Goal: Contribute content

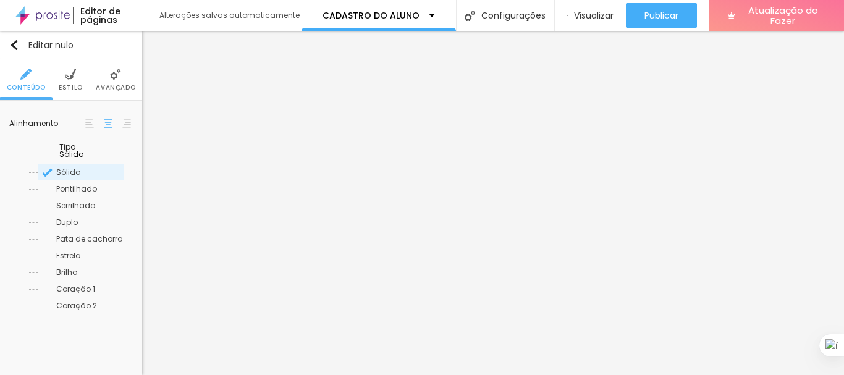
click at [77, 85] on font "Estilo" at bounding box center [71, 87] width 24 height 9
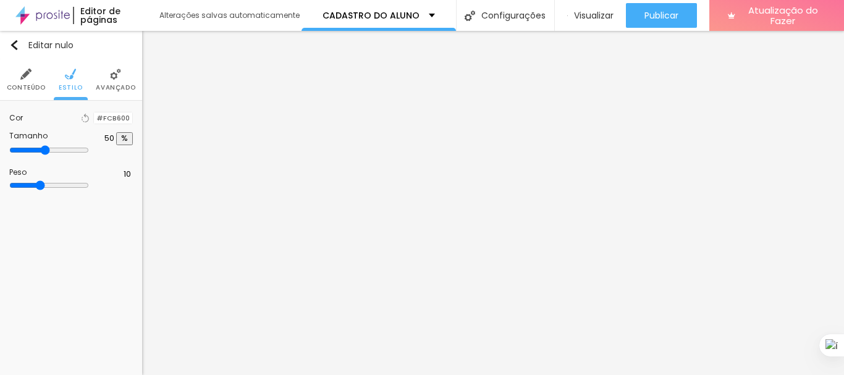
type input "38"
type input "32"
type input "38"
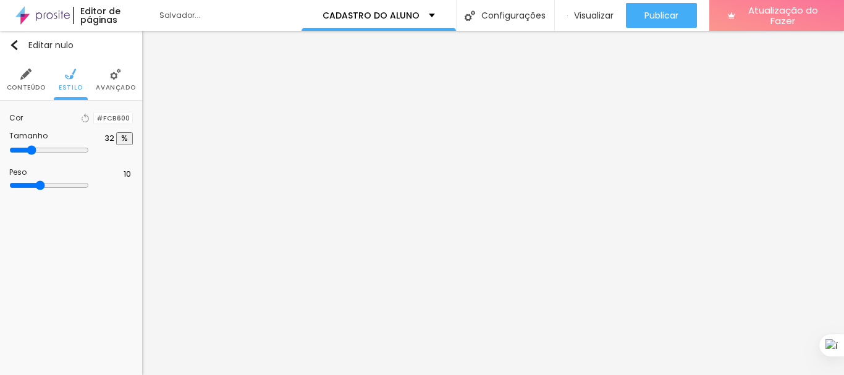
type input "38"
type input "56"
type input "60"
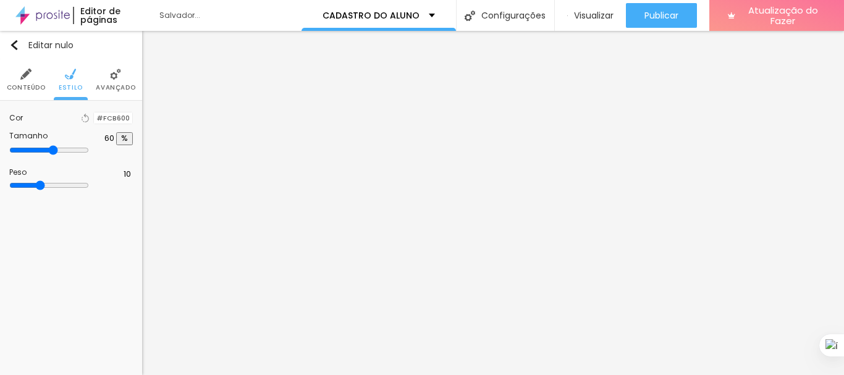
type input "64"
type input "67"
type input "71"
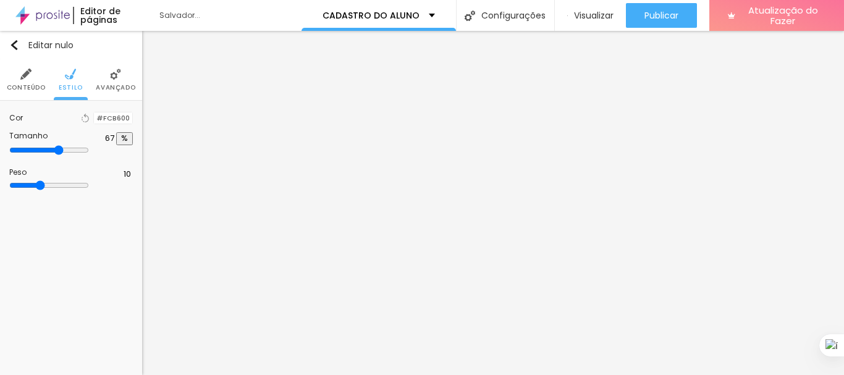
type input "71"
type input "73"
type input "76"
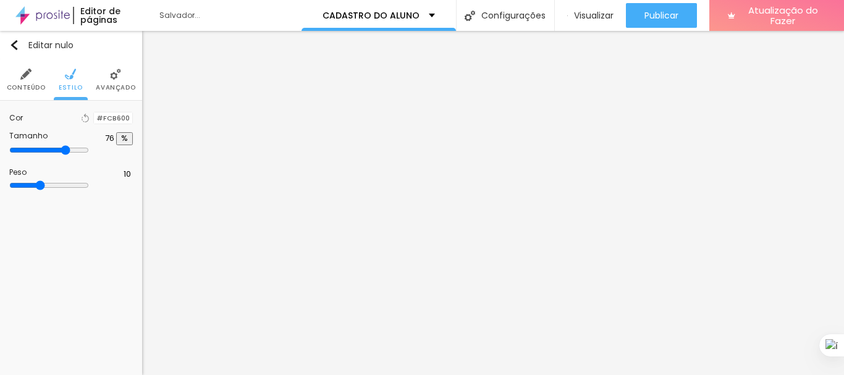
type input "77"
type input "78"
type input "79"
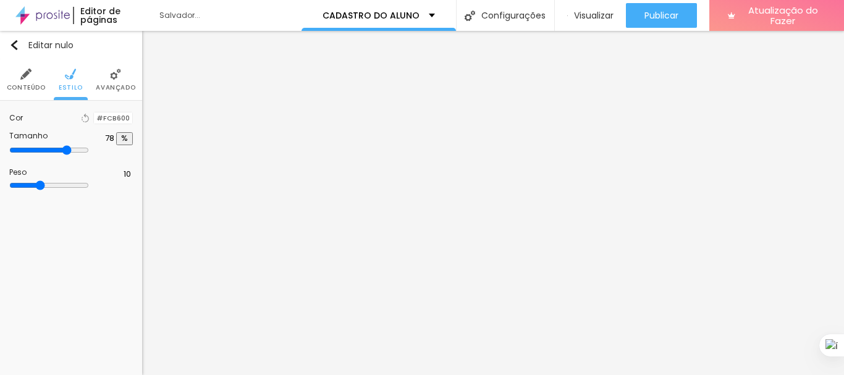
type input "79"
type input "80"
type input "84"
drag, startPoint x: 44, startPoint y: 161, endPoint x: 108, endPoint y: 164, distance: 64.3
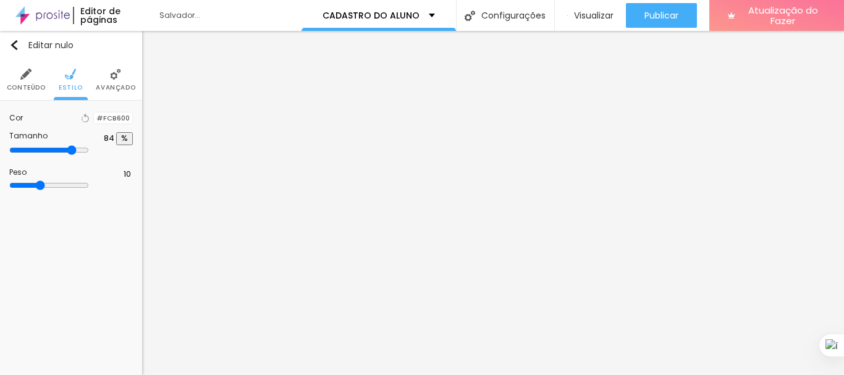
type input "84"
click at [89, 155] on input "range" at bounding box center [49, 150] width 80 height 10
type input "9"
type input "7"
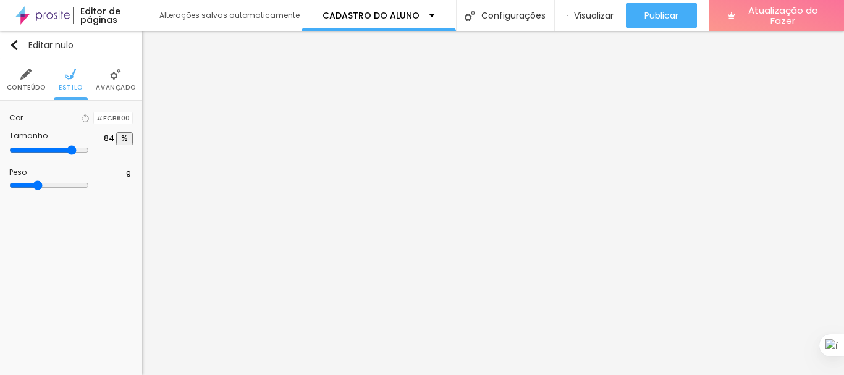
type input "7"
type input "6"
type input "5"
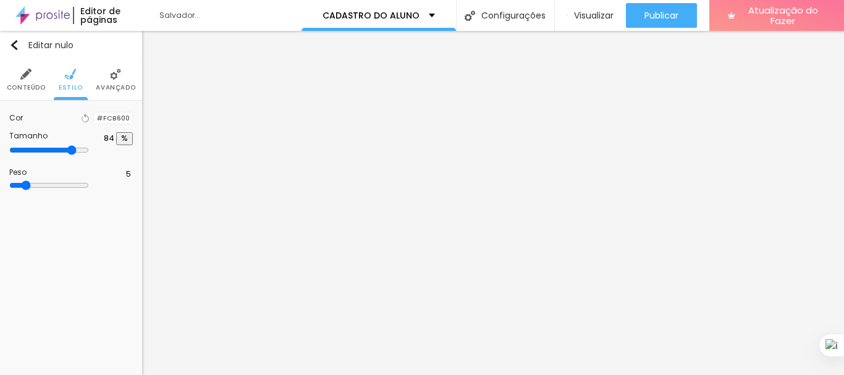
type input "4"
drag, startPoint x: 60, startPoint y: 197, endPoint x: 28, endPoint y: 202, distance: 31.9
type input "4"
click at [28, 190] on input "range" at bounding box center [49, 185] width 80 height 10
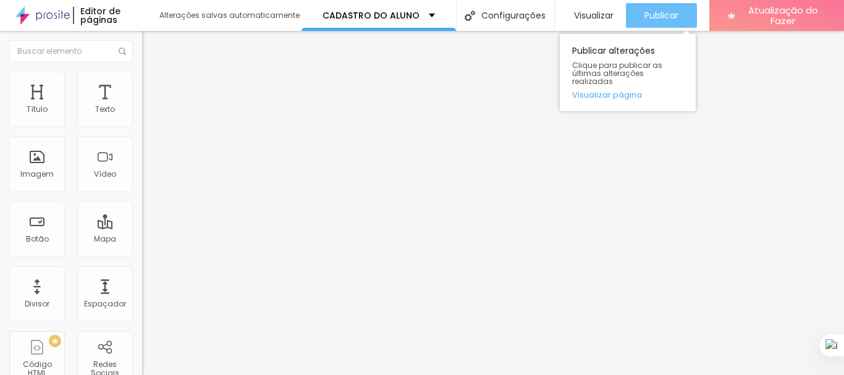
click at [668, 14] on font "Publicar" at bounding box center [661, 15] width 34 height 12
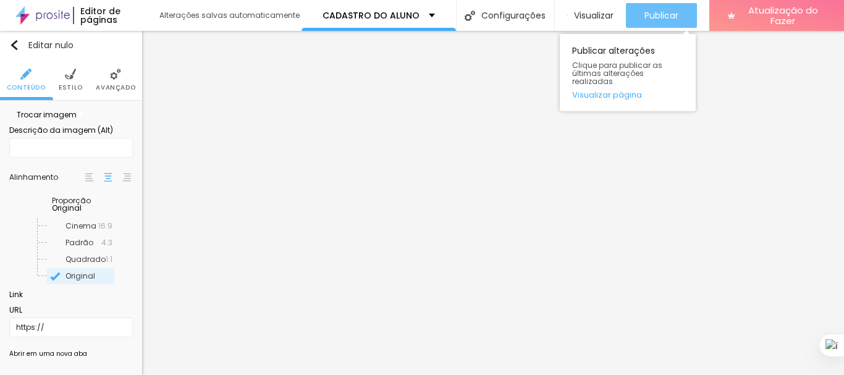
click at [665, 14] on font "Publicar" at bounding box center [661, 15] width 34 height 12
